Goal: Information Seeking & Learning: Learn about a topic

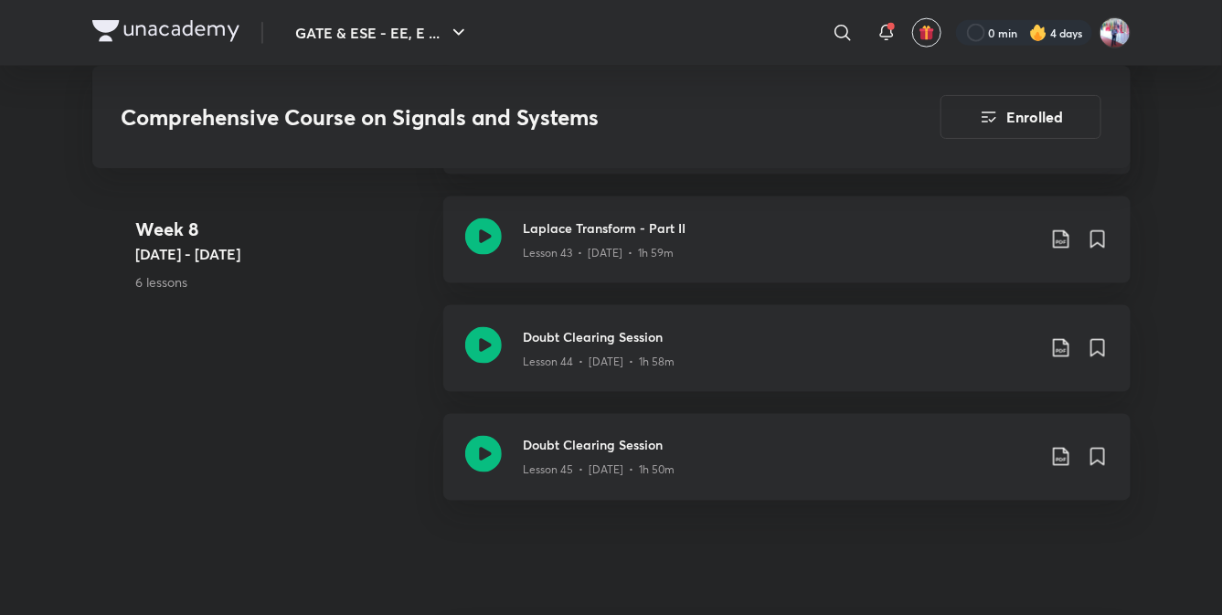
scroll to position [6336, 0]
click at [576, 341] on h3 "Doubt Clearing Session" at bounding box center [780, 338] width 512 height 19
